Goal: Register for event/course

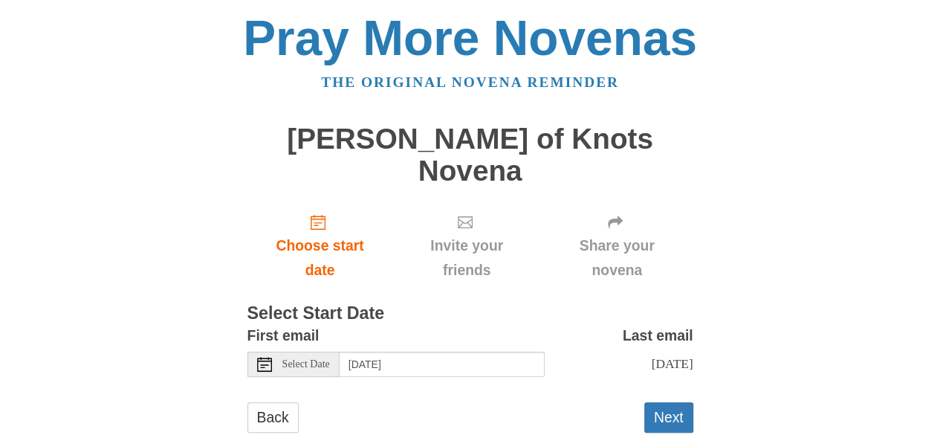
scroll to position [9, 0]
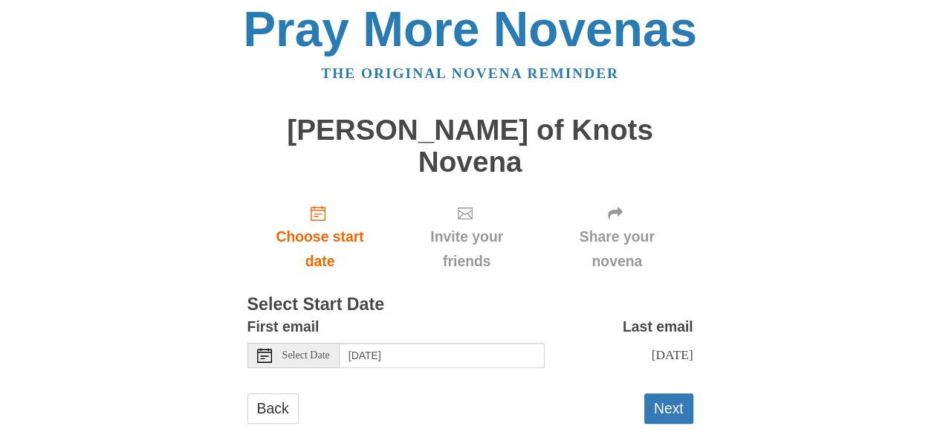
click at [321, 350] on span "Select Date" at bounding box center [306, 355] width 48 height 10
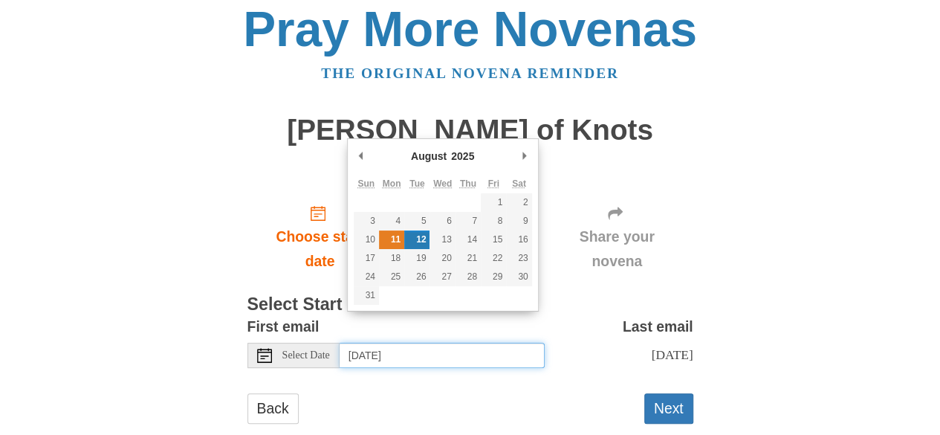
type input "Monday, August 11th"
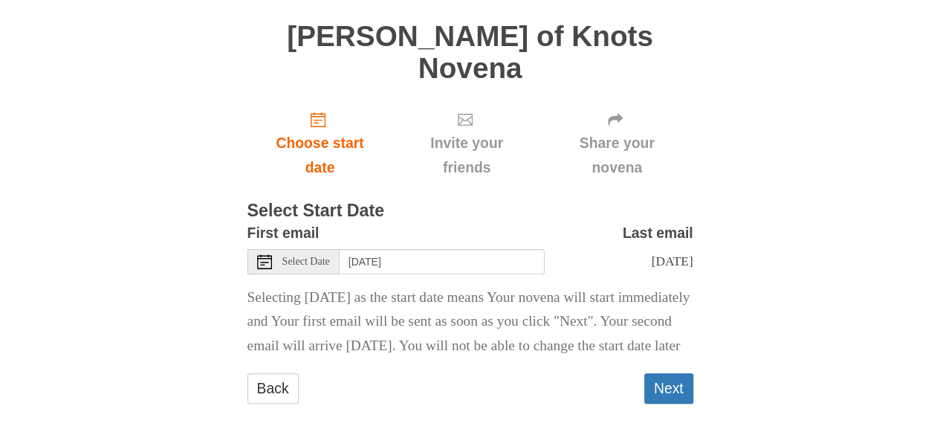
scroll to position [121, 0]
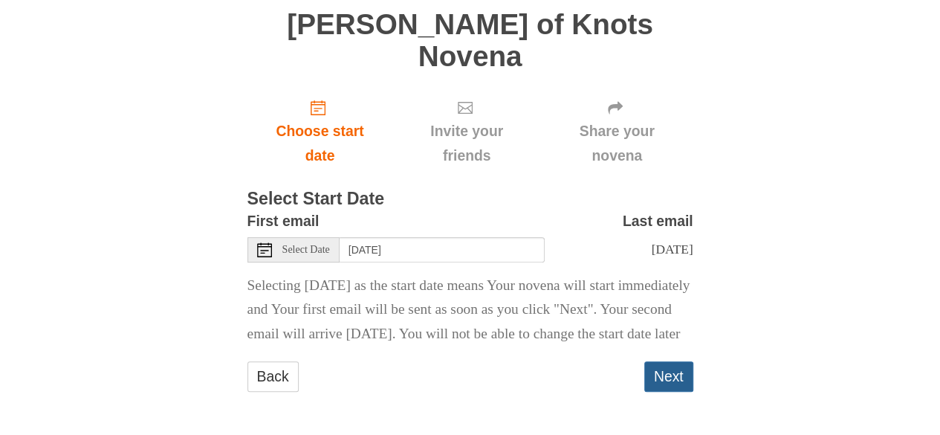
click at [666, 373] on button "Next" at bounding box center [668, 376] width 49 height 30
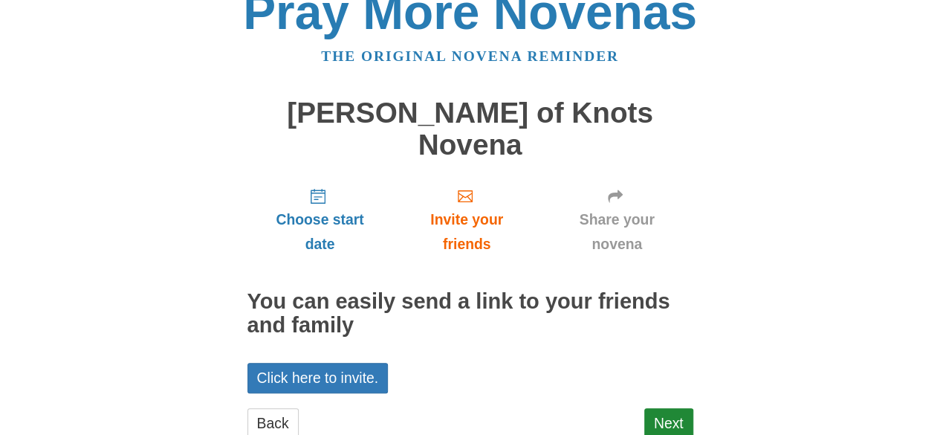
scroll to position [40, 0]
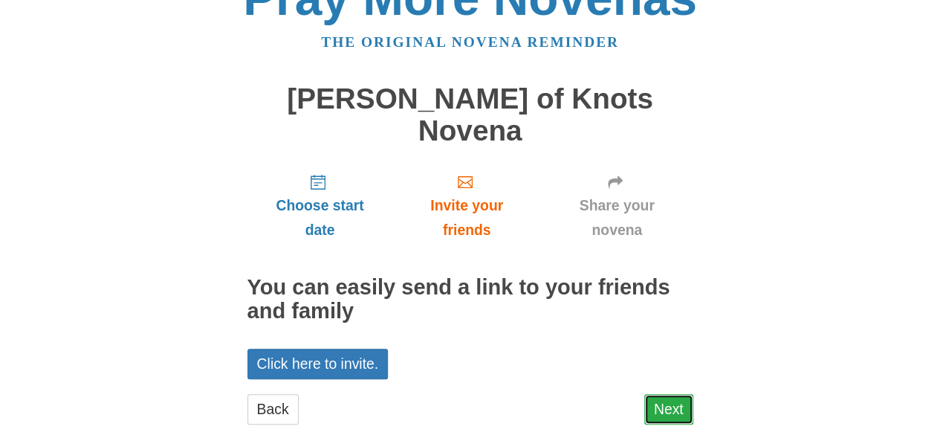
click at [685, 394] on link "Next" at bounding box center [668, 409] width 49 height 30
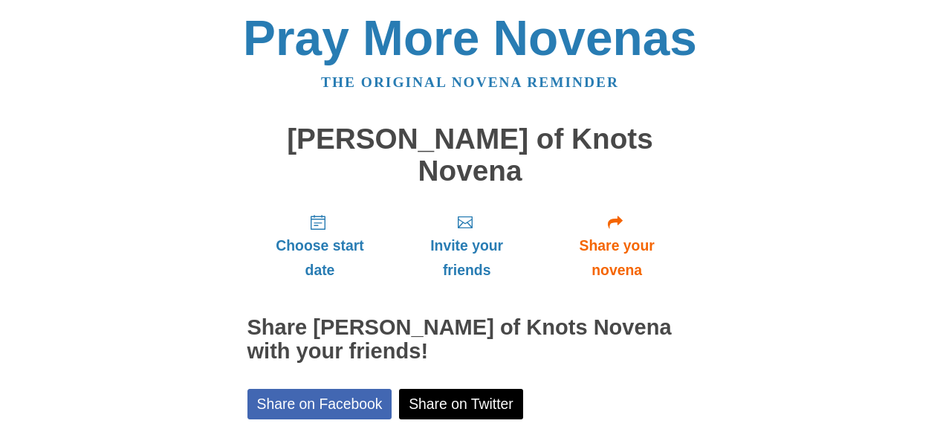
scroll to position [160, 0]
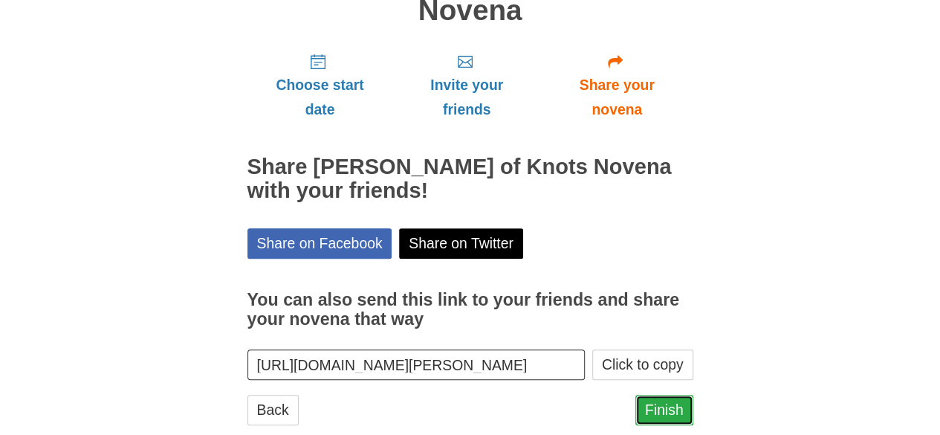
click at [656, 394] on link "Finish" at bounding box center [664, 409] width 58 height 30
